Goal: Transaction & Acquisition: Book appointment/travel/reservation

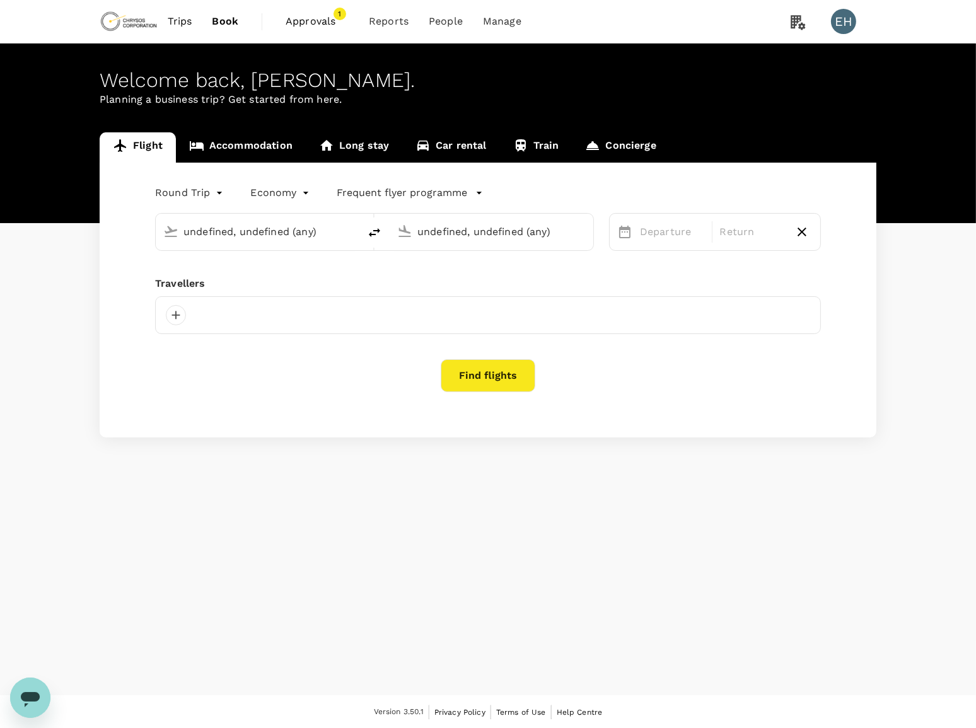
type input "Vancouver Intl (YVR)"
type input "Adelaide (ADL)"
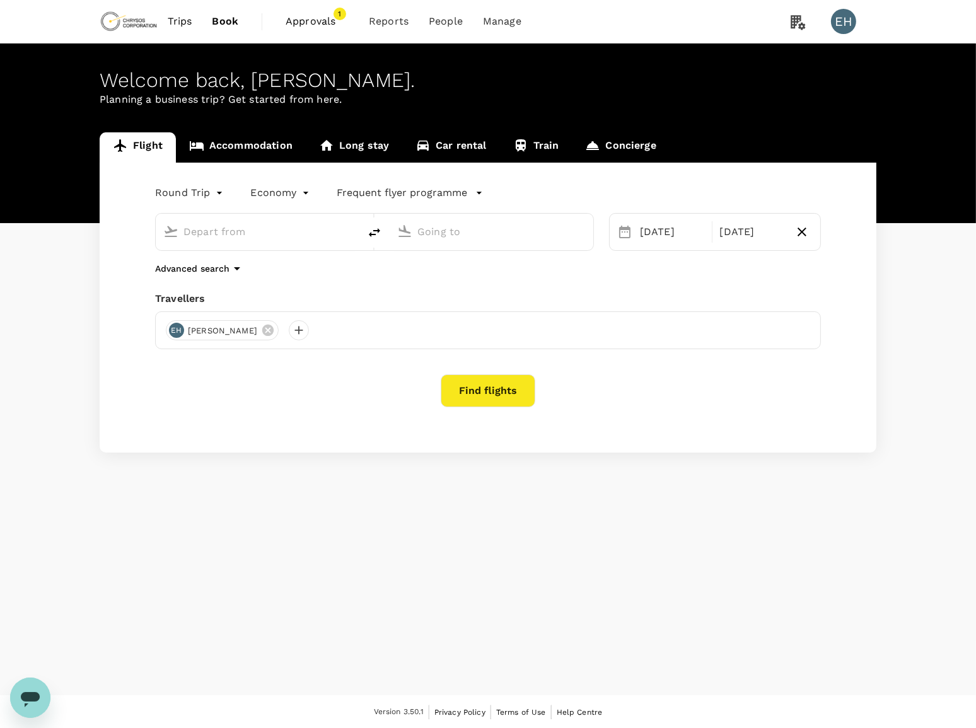
type input "Vancouver Intl (YVR)"
type input "Adelaide (ADL)"
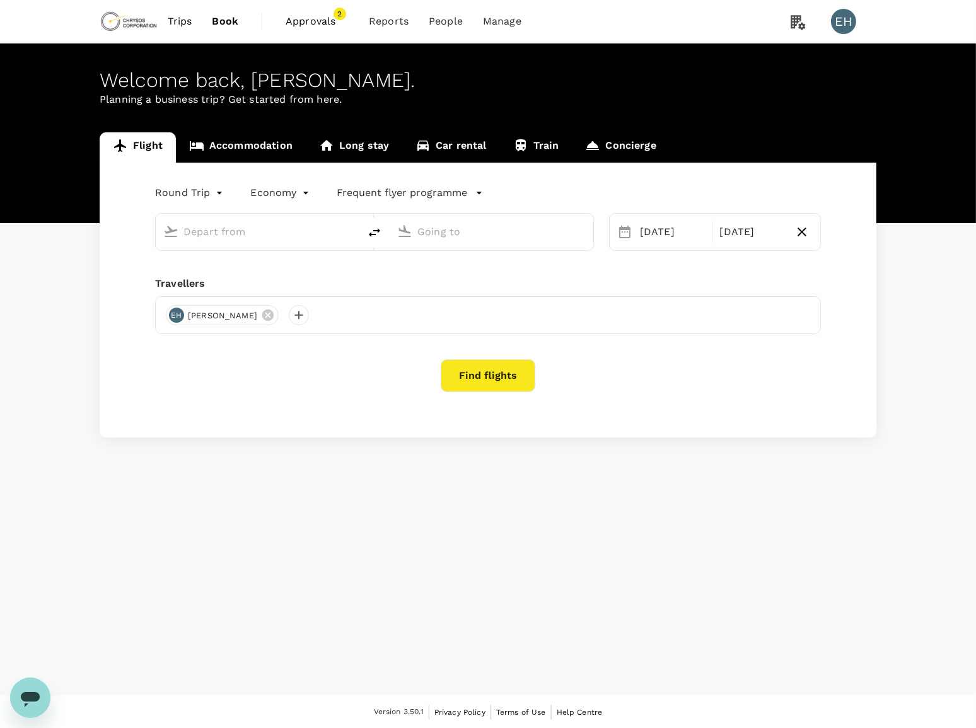
type input "Vancouver Intl (YVR)"
type input "Adelaide (ADL)"
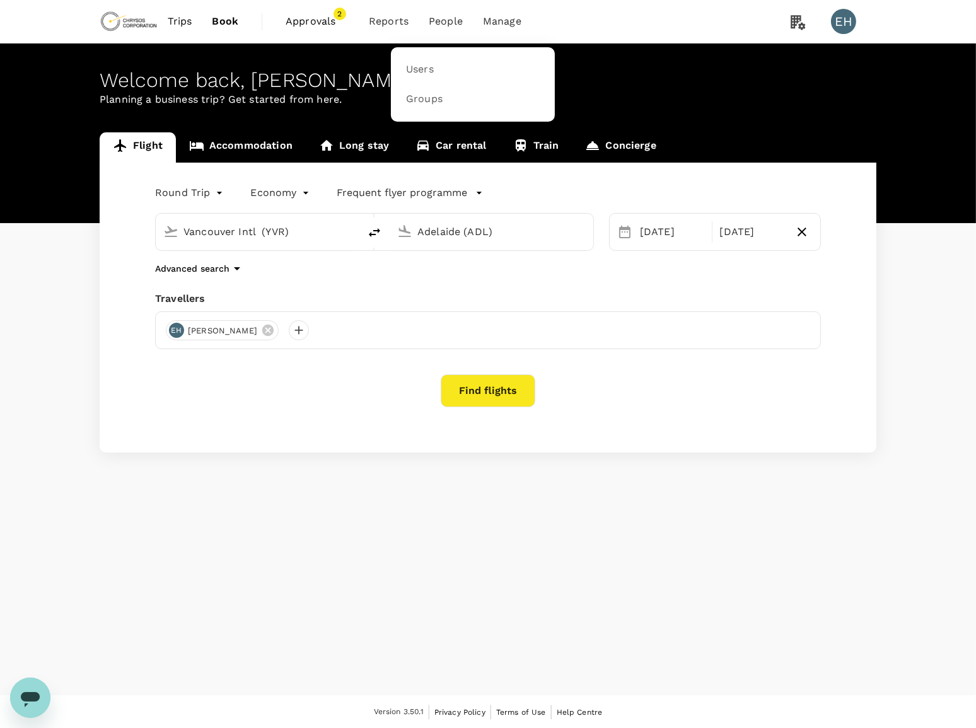
click at [442, 20] on span "People" at bounding box center [446, 21] width 34 height 15
click at [453, 63] on link "Users" at bounding box center [472, 70] width 149 height 30
